Goal: Entertainment & Leisure: Consume media (video, audio)

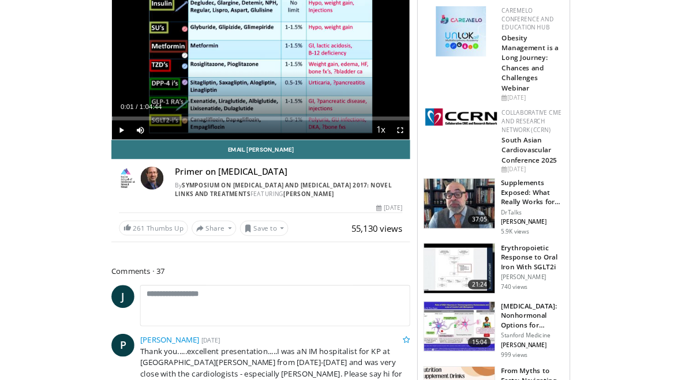
scroll to position [183, 0]
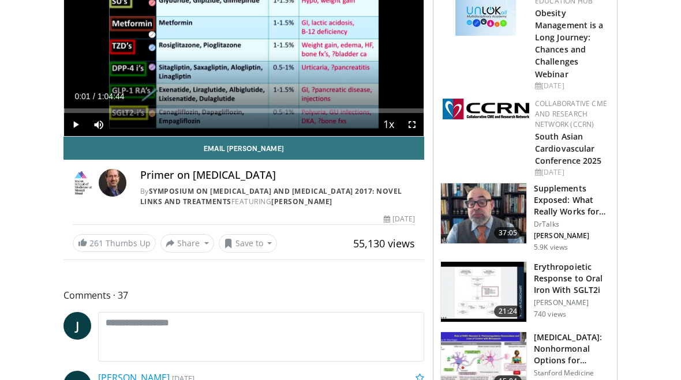
click at [571, 48] on link "Obesity Management is a Long Journey: Chances and Challenges Webinar" at bounding box center [569, 44] width 69 height 72
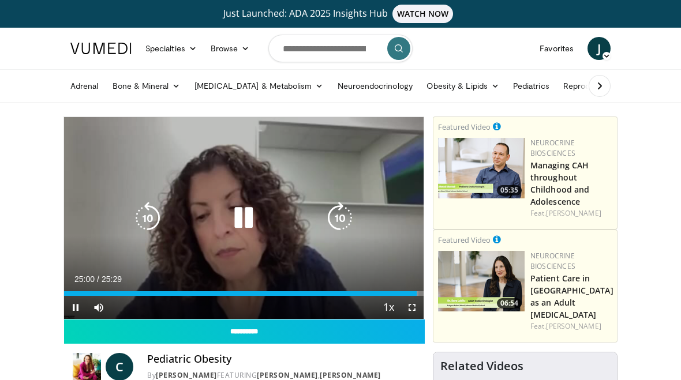
click at [279, 188] on div "10 seconds Tap to unmute" at bounding box center [243, 218] width 359 height 202
click at [245, 216] on icon "Video Player" at bounding box center [243, 218] width 32 height 32
